Goal: Transaction & Acquisition: Purchase product/service

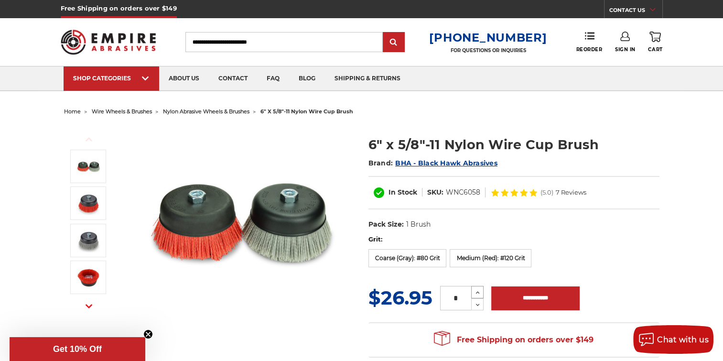
click at [477, 292] on use at bounding box center [478, 293] width 4 height 2
type input "*"
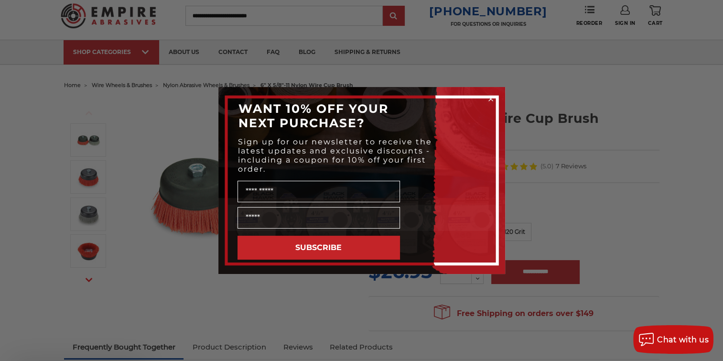
scroll to position [48, 0]
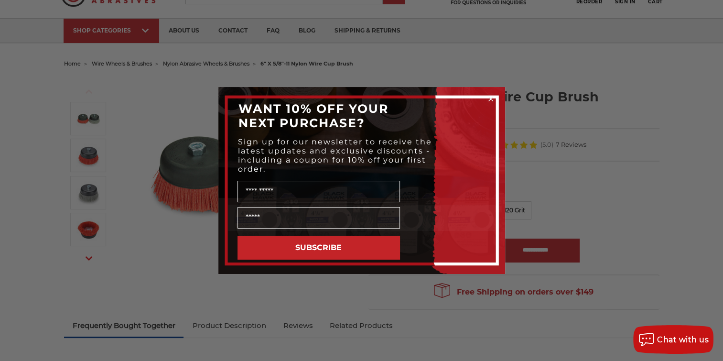
click at [491, 99] on icon "Close dialog" at bounding box center [491, 99] width 4 height 4
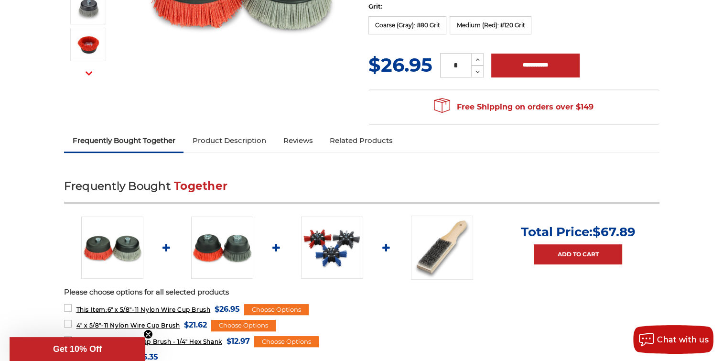
scroll to position [239, 0]
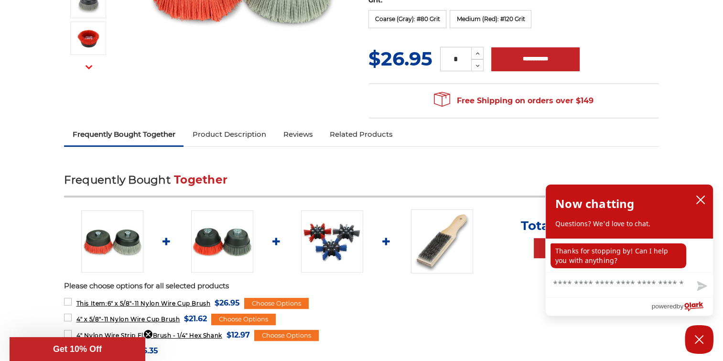
click at [328, 246] on img at bounding box center [332, 241] width 62 height 62
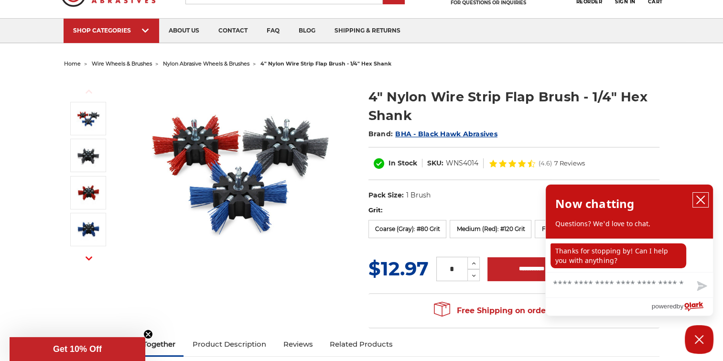
click at [699, 200] on icon "close chatbox" at bounding box center [701, 200] width 10 height 10
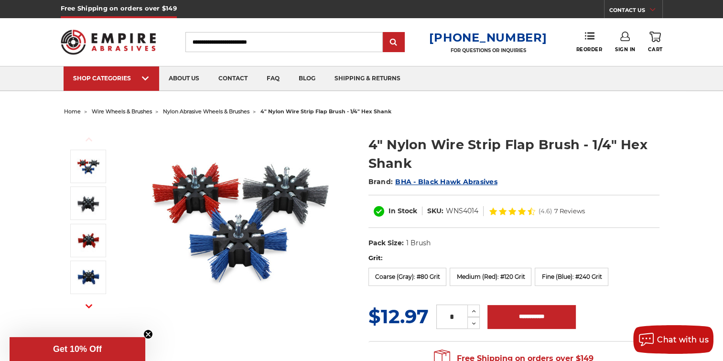
click at [122, 111] on span "wire wheels & brushes" at bounding box center [122, 111] width 60 height 7
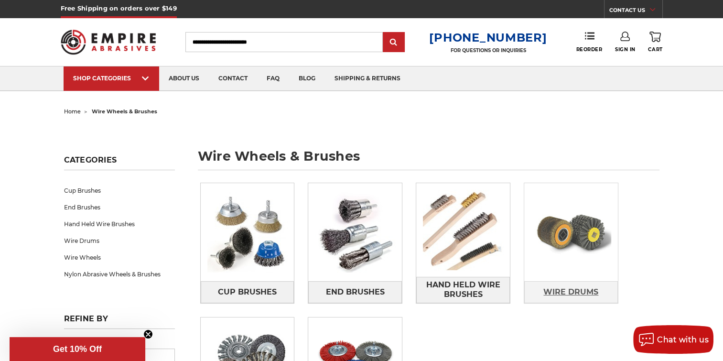
click at [560, 291] on span "Wire Drums" at bounding box center [571, 292] width 55 height 16
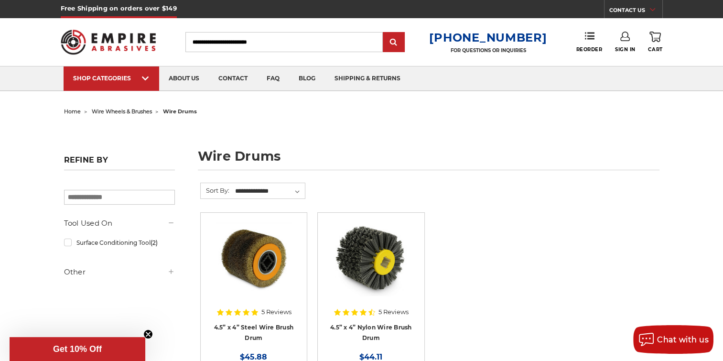
click at [656, 42] on link "0 Cart" at bounding box center [655, 42] width 14 height 21
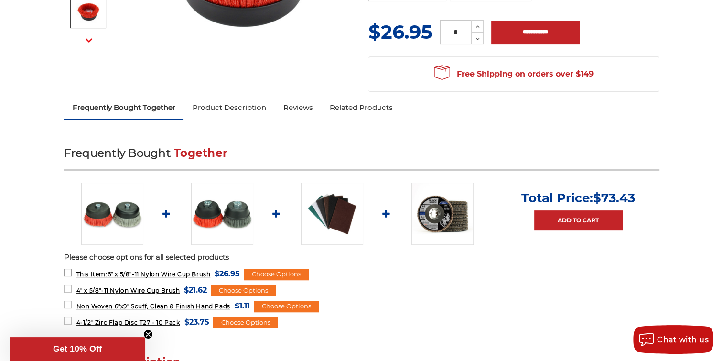
scroll to position [287, 0]
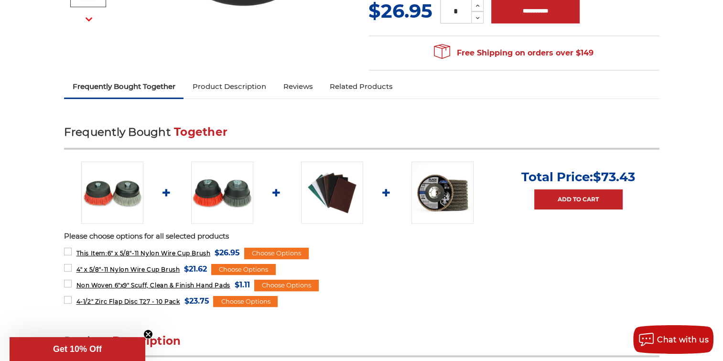
click at [122, 201] on img at bounding box center [112, 193] width 62 height 62
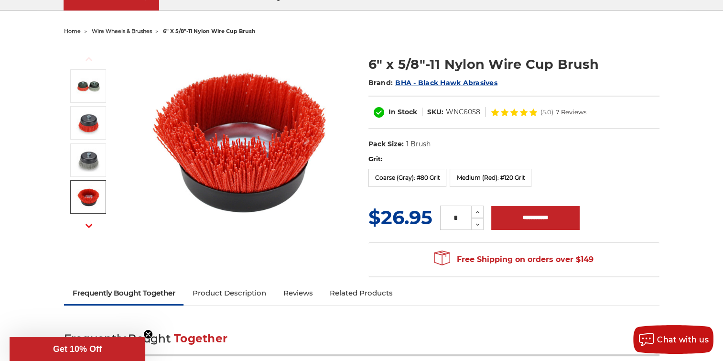
scroll to position [48, 0]
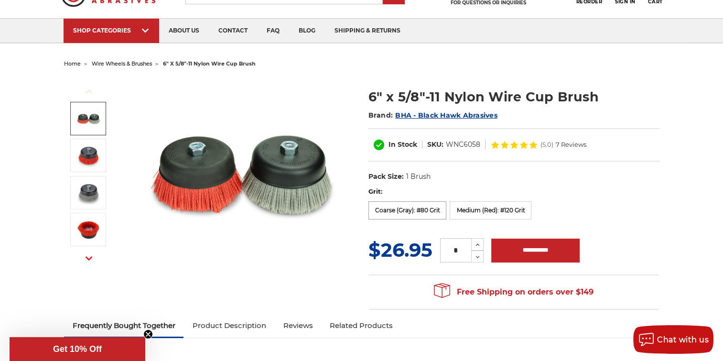
click at [394, 211] on label "Coarse (Gray): #80 Grit" at bounding box center [408, 210] width 78 height 18
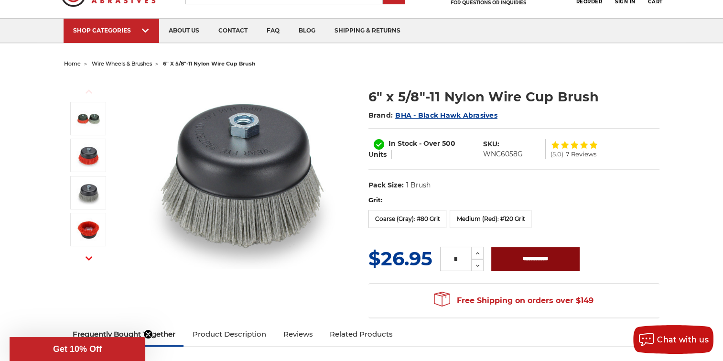
click at [524, 258] on input "**********" at bounding box center [535, 259] width 88 height 24
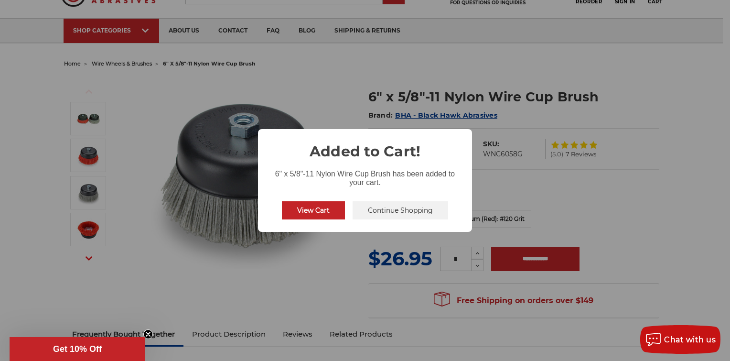
click at [539, 181] on div "× Added to Cart! 6" x 5/8"-11 Nylon Wire Cup Brush has been added to your cart.…" at bounding box center [365, 180] width 730 height 361
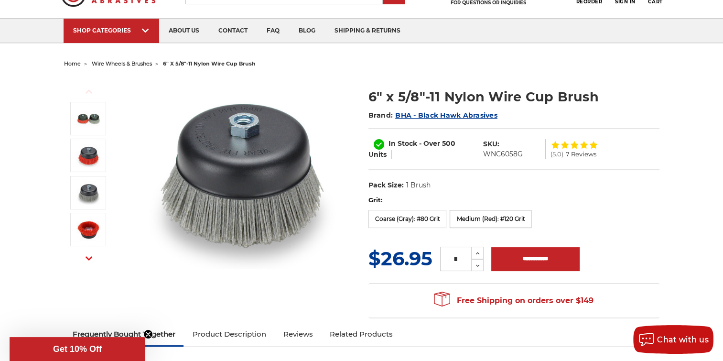
click at [501, 214] on label "Medium (Red): #120 Grit" at bounding box center [491, 219] width 82 height 18
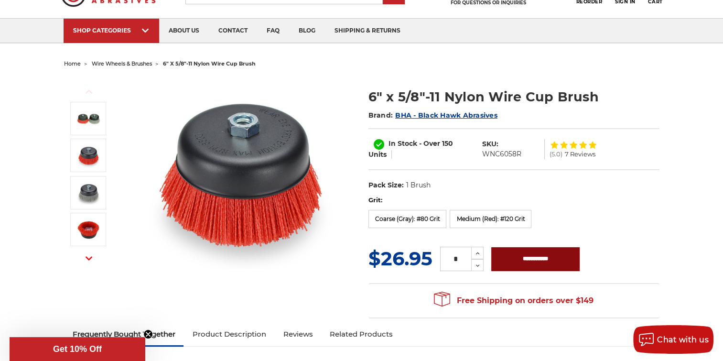
click at [512, 262] on input "**********" at bounding box center [535, 259] width 88 height 24
type input "**********"
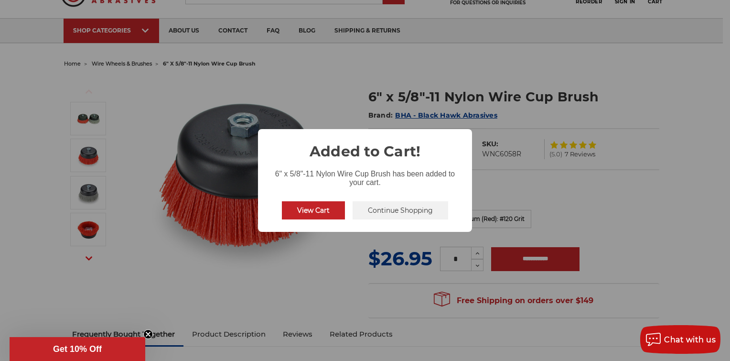
click at [338, 208] on button "View Cart" at bounding box center [313, 210] width 63 height 18
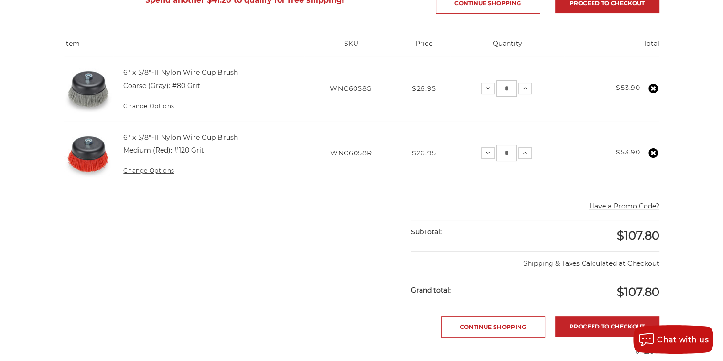
scroll to position [287, 0]
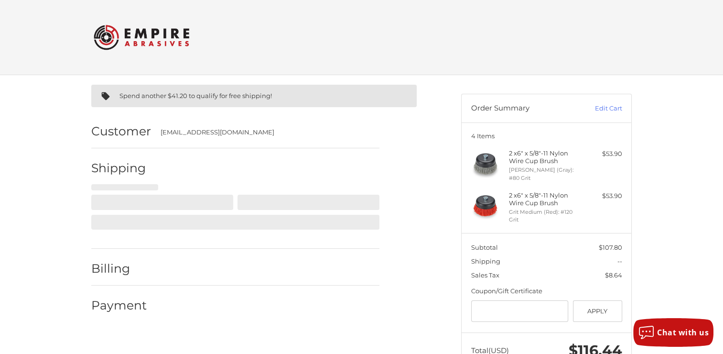
select select "**"
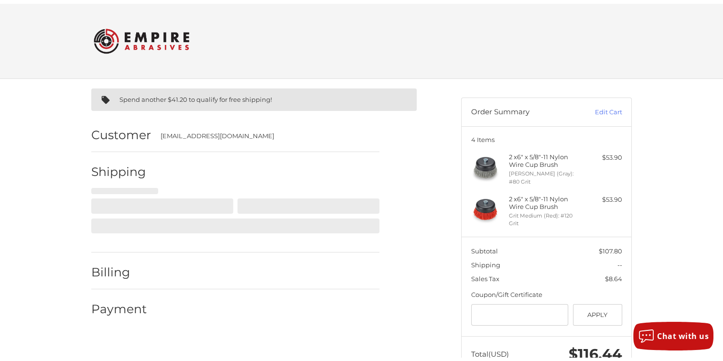
scroll to position [29, 0]
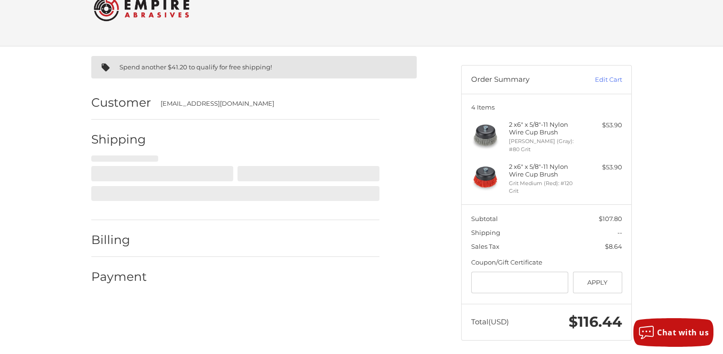
select select "**"
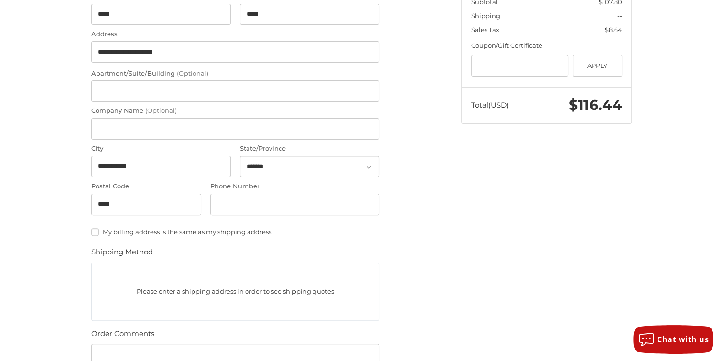
scroll to position [268, 0]
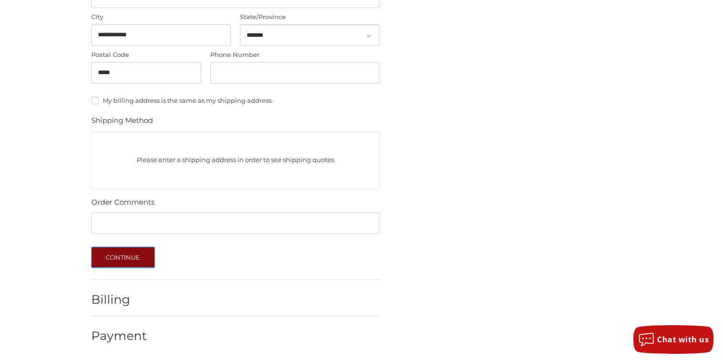
click at [127, 253] on button "Continue" at bounding box center [123, 257] width 64 height 21
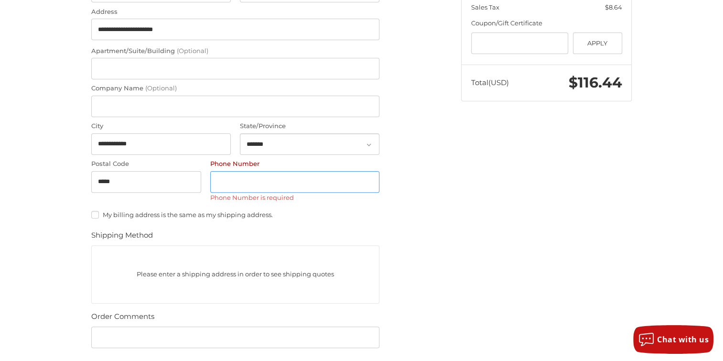
click at [235, 185] on input "Phone Number" at bounding box center [294, 182] width 169 height 22
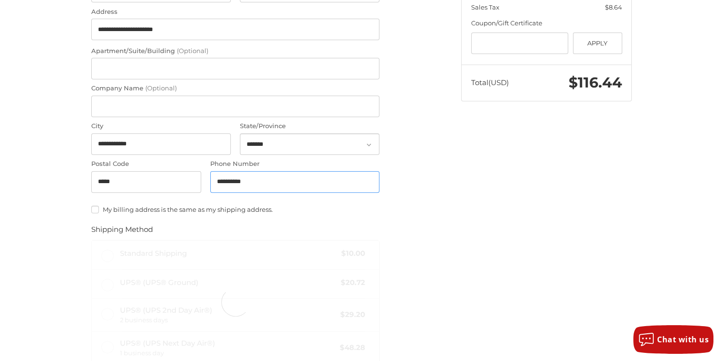
type input "**********"
click at [289, 289] on div at bounding box center [235, 302] width 288 height 125
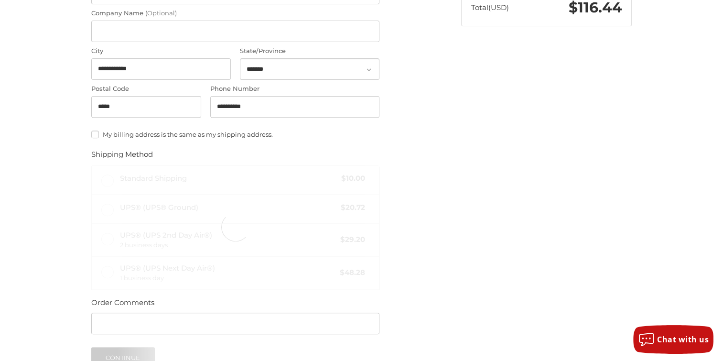
scroll to position [411, 0]
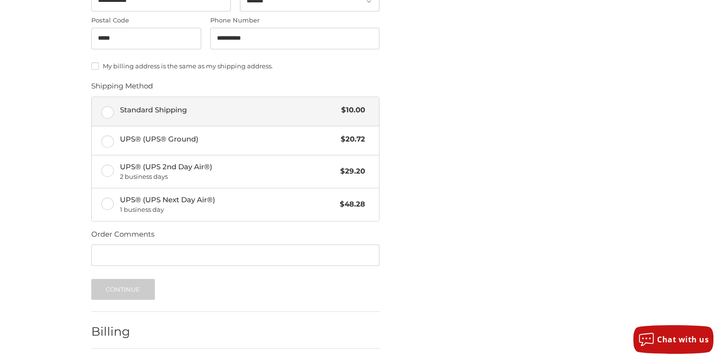
click at [104, 113] on label "Standard Shipping $10.00" at bounding box center [235, 111] width 287 height 29
click at [138, 290] on button "Continue" at bounding box center [123, 289] width 64 height 21
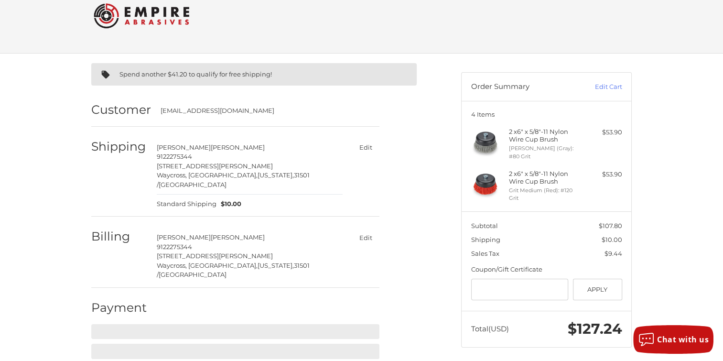
scroll to position [34, 0]
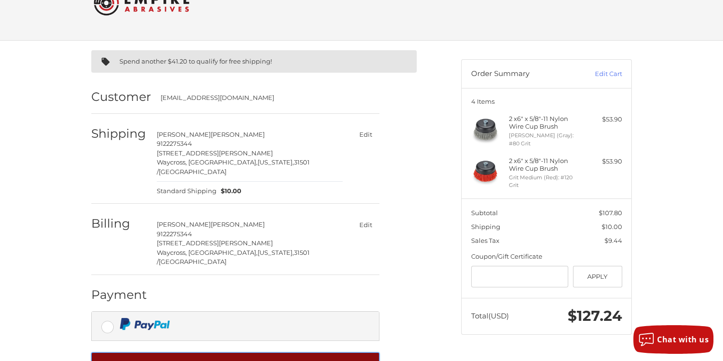
click at [219, 352] on button "Complete order" at bounding box center [235, 365] width 288 height 26
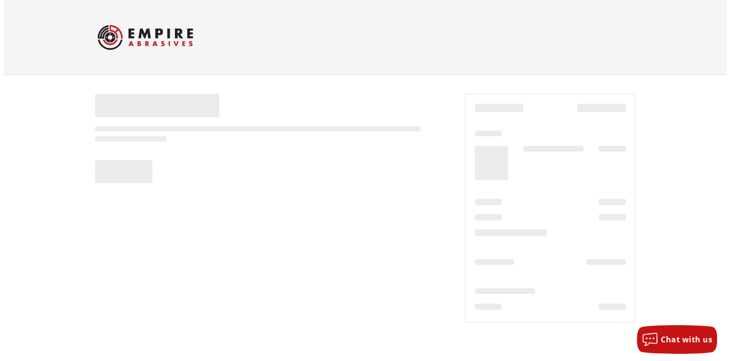
scroll to position [0, 0]
